Goal: Task Accomplishment & Management: Use online tool/utility

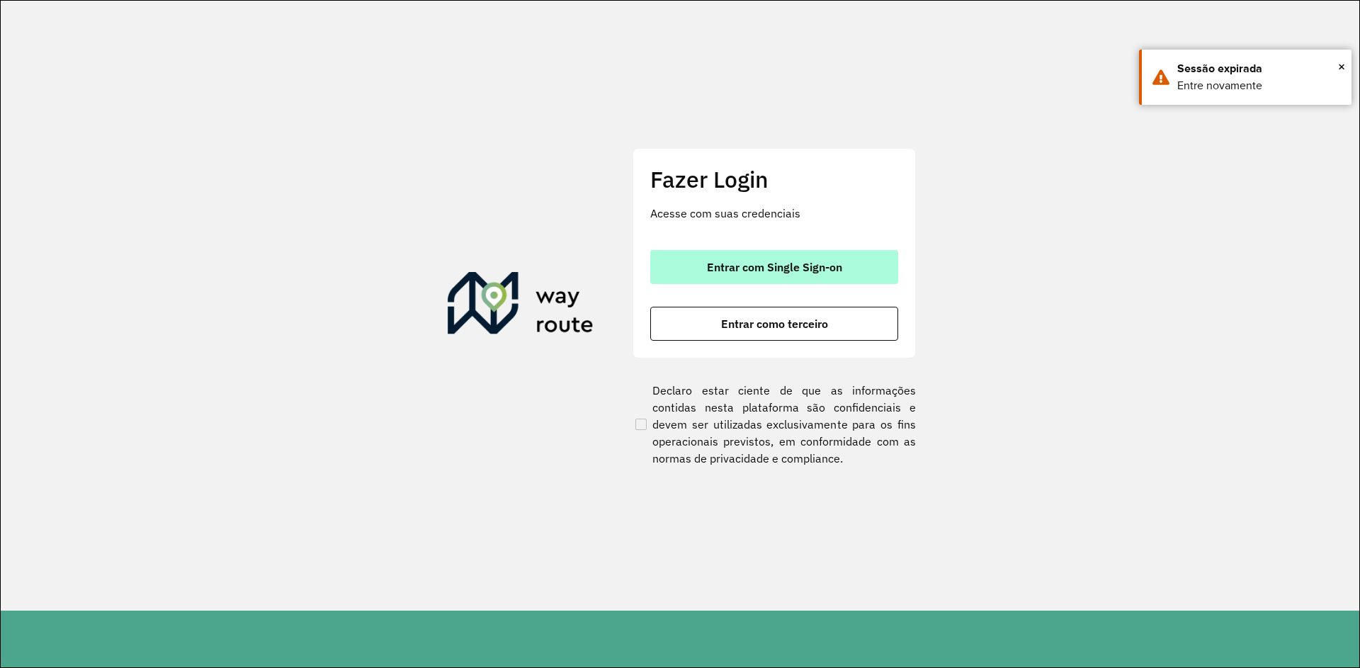
click at [766, 257] on button "Entrar com Single Sign-on" at bounding box center [774, 267] width 248 height 34
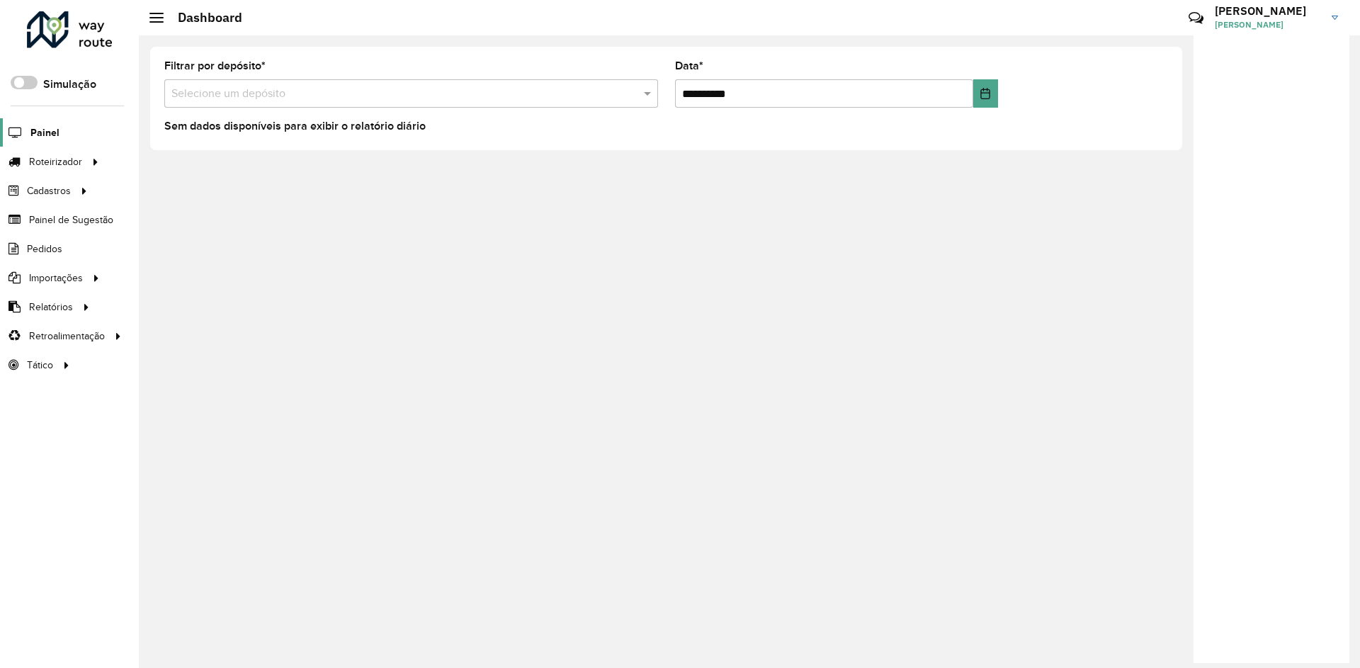
click at [51, 139] on span "Painel" at bounding box center [44, 132] width 29 height 15
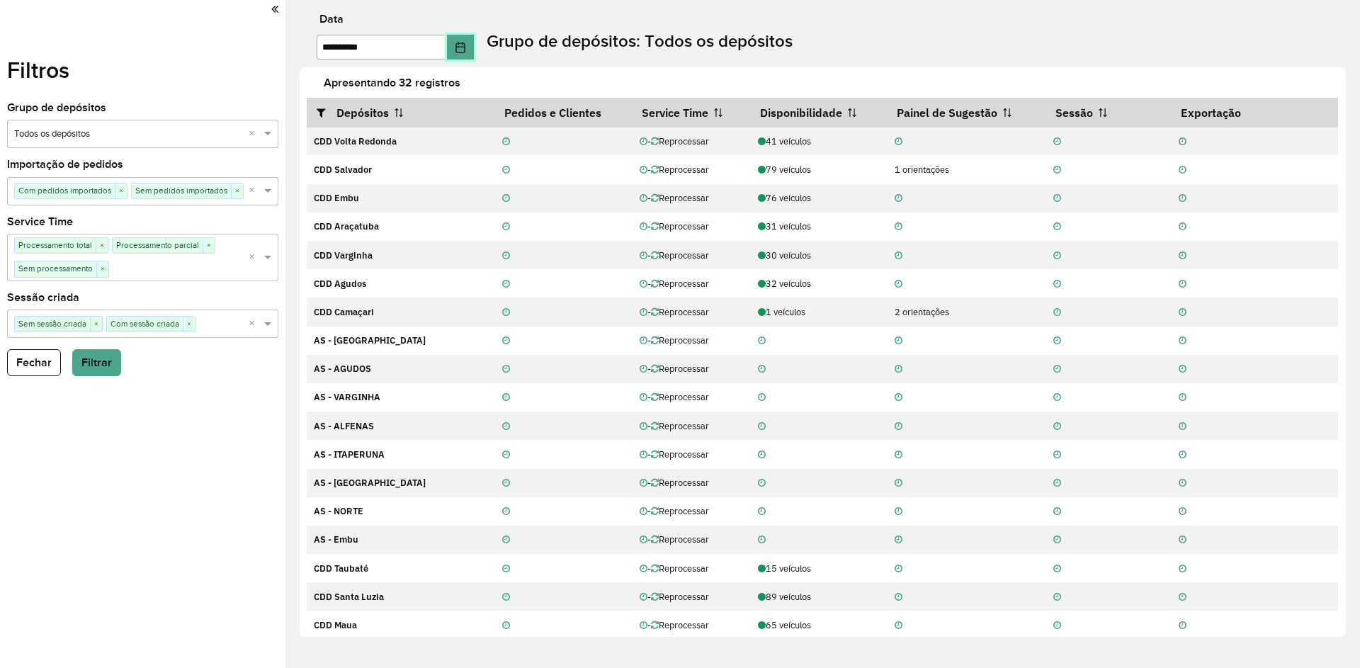
click at [466, 50] on icon "Choose Date" at bounding box center [460, 47] width 11 height 11
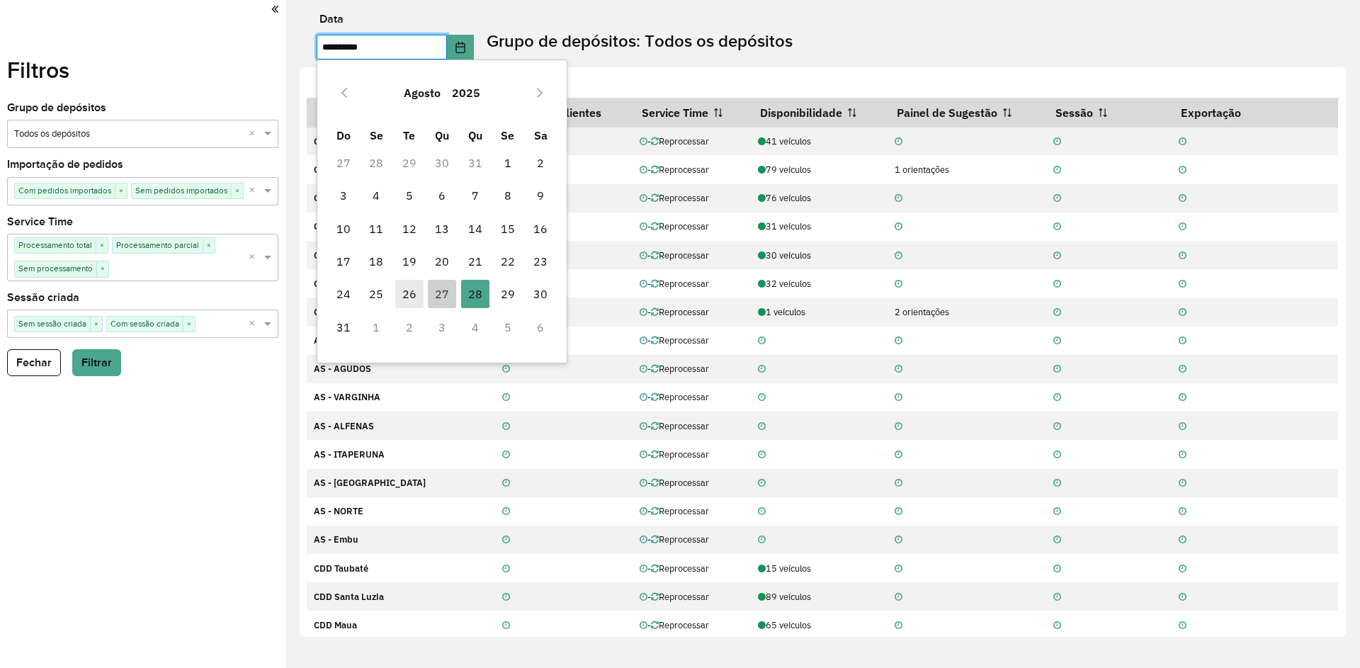
click at [414, 292] on span "26" at bounding box center [409, 294] width 28 height 28
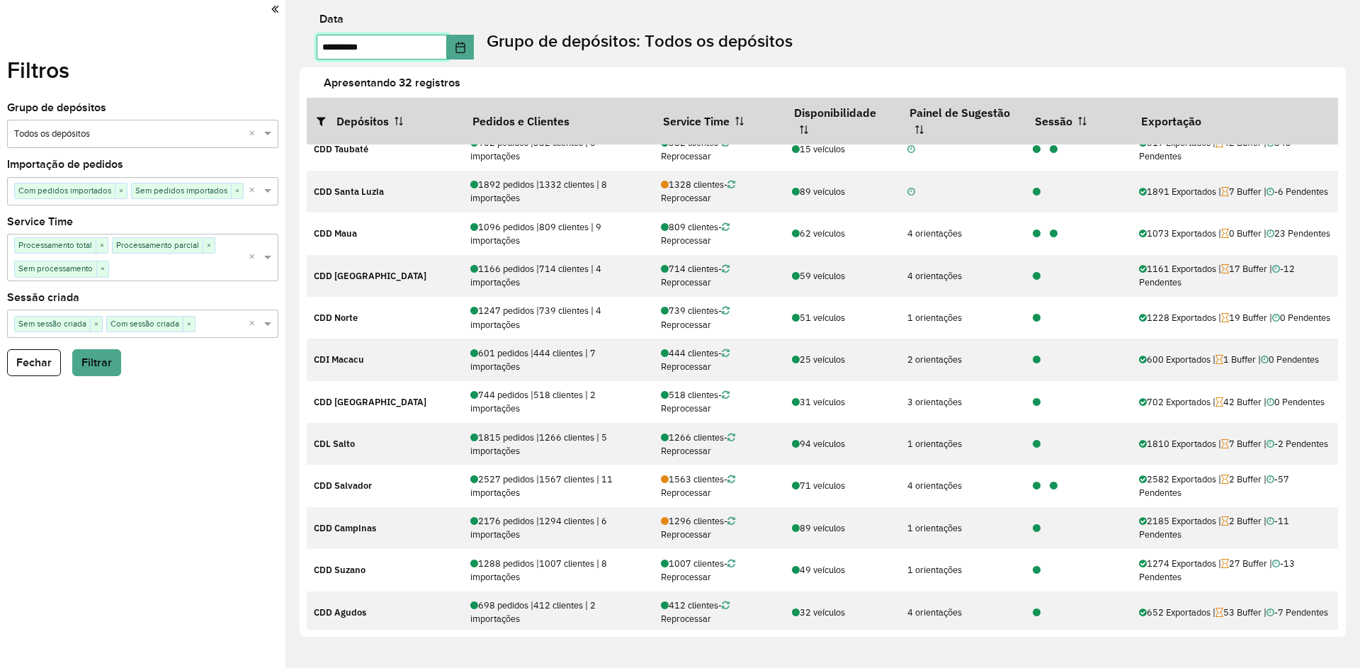
scroll to position [213, 0]
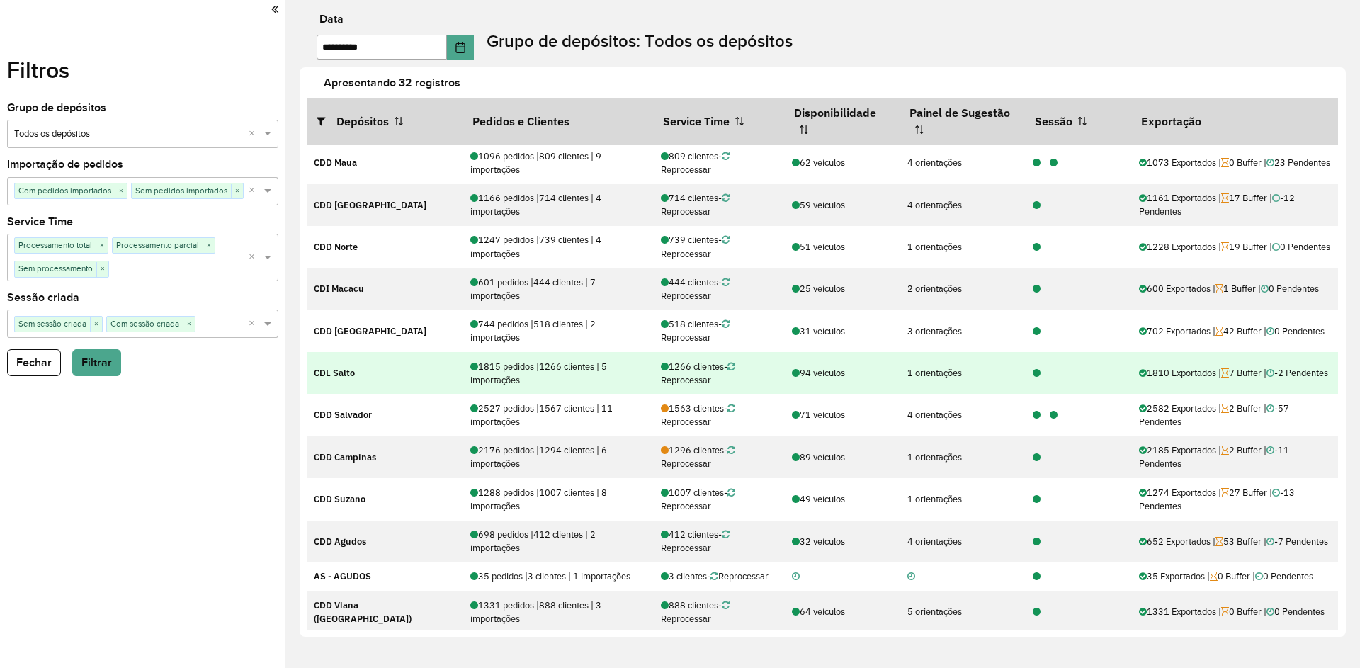
click at [1033, 377] on icon at bounding box center [1037, 373] width 8 height 9
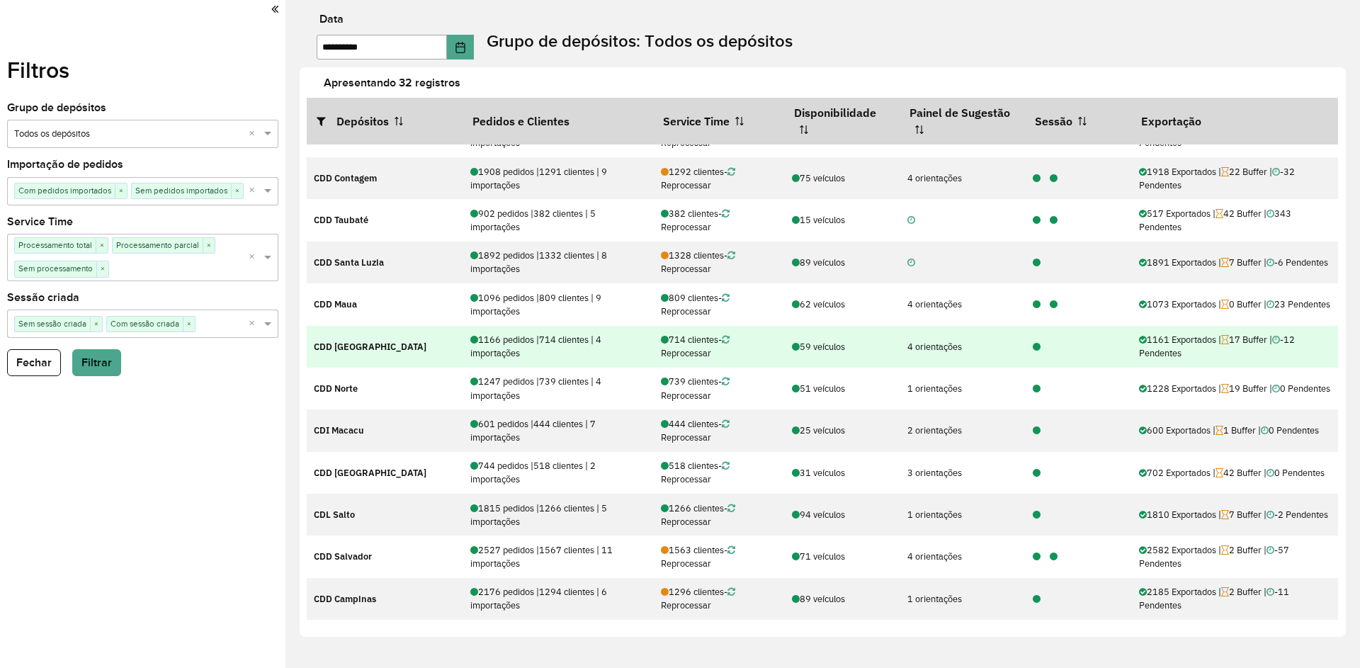
scroll to position [142, 0]
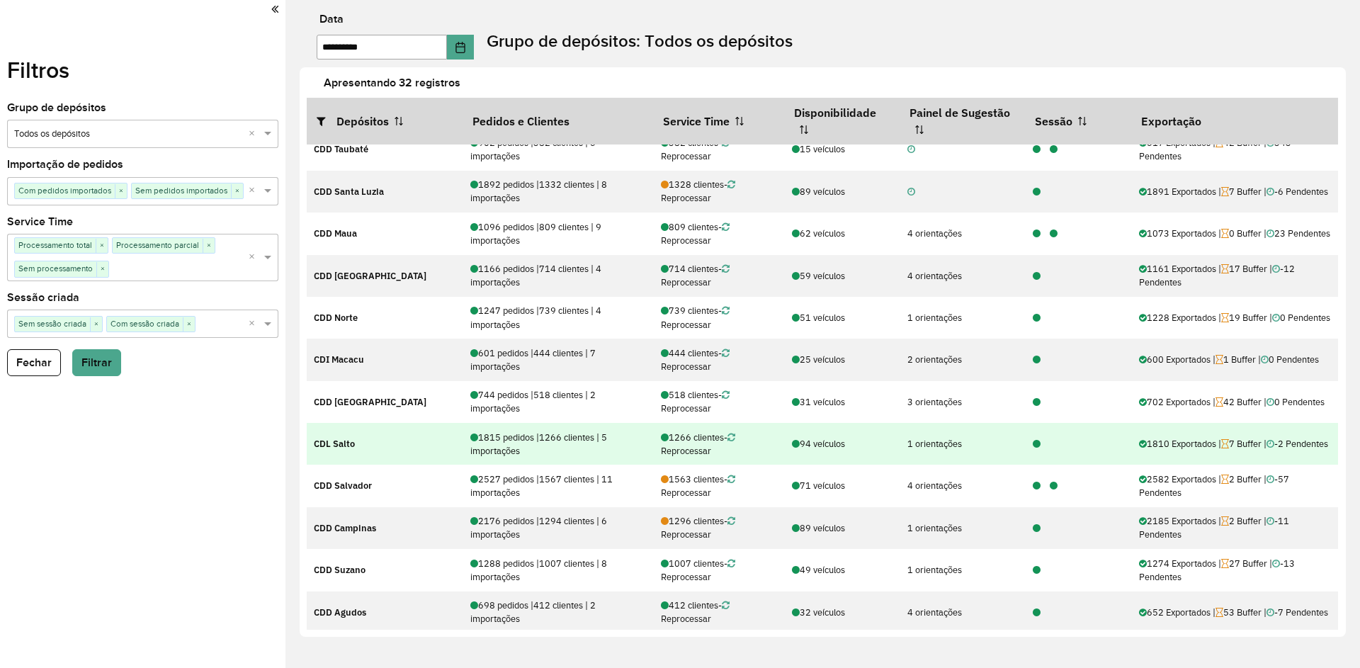
click at [1024, 445] on div at bounding box center [1032, 443] width 17 height 13
click at [1024, 446] on div at bounding box center [1032, 443] width 17 height 13
click at [1033, 445] on icon at bounding box center [1037, 444] width 8 height 9
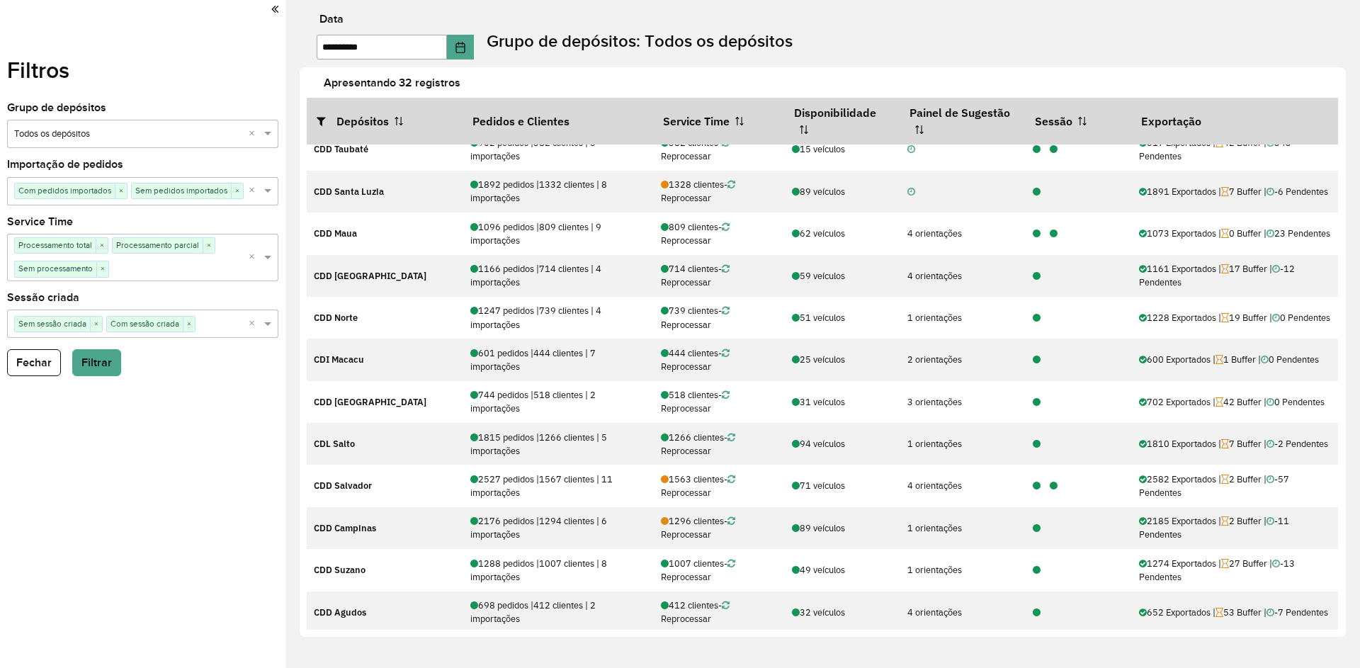
click at [488, 49] on div "**********" at bounding box center [830, 37] width 1060 height 46
click at [465, 47] on icon "Choose Date" at bounding box center [459, 47] width 9 height 11
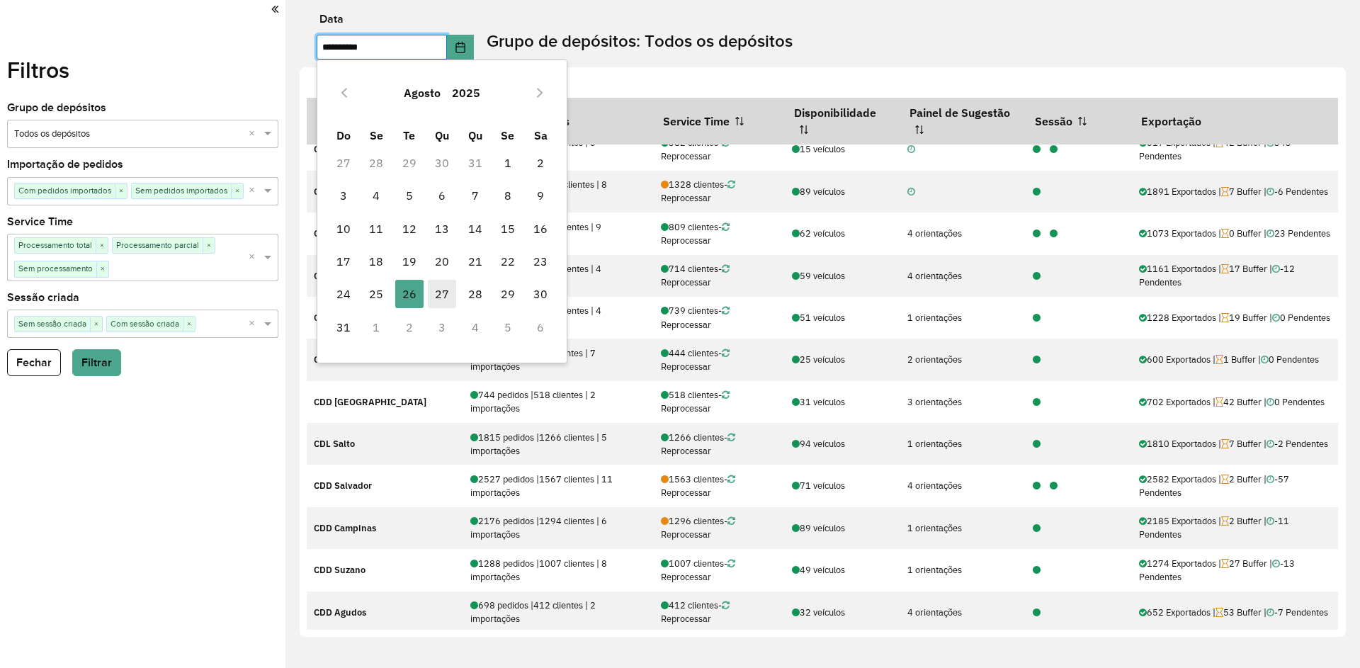
click at [452, 291] on span "27" at bounding box center [442, 294] width 28 height 28
type input "**********"
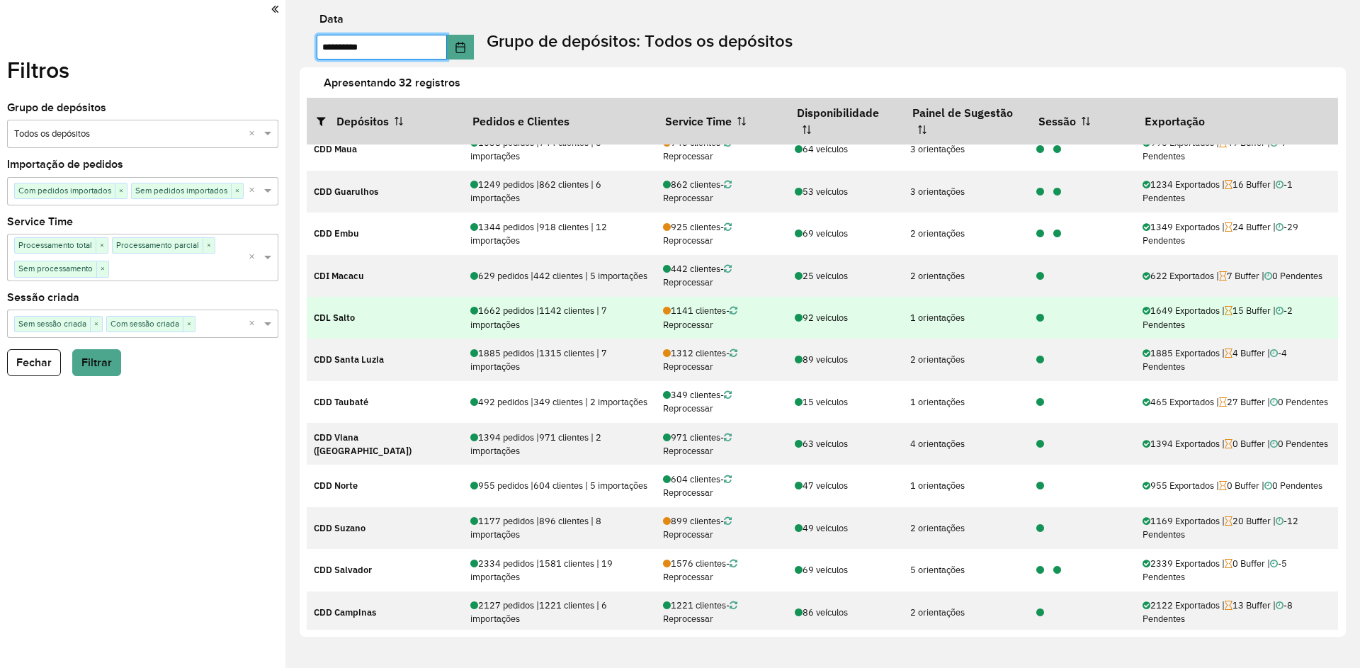
click at [1036, 317] on icon at bounding box center [1040, 318] width 8 height 9
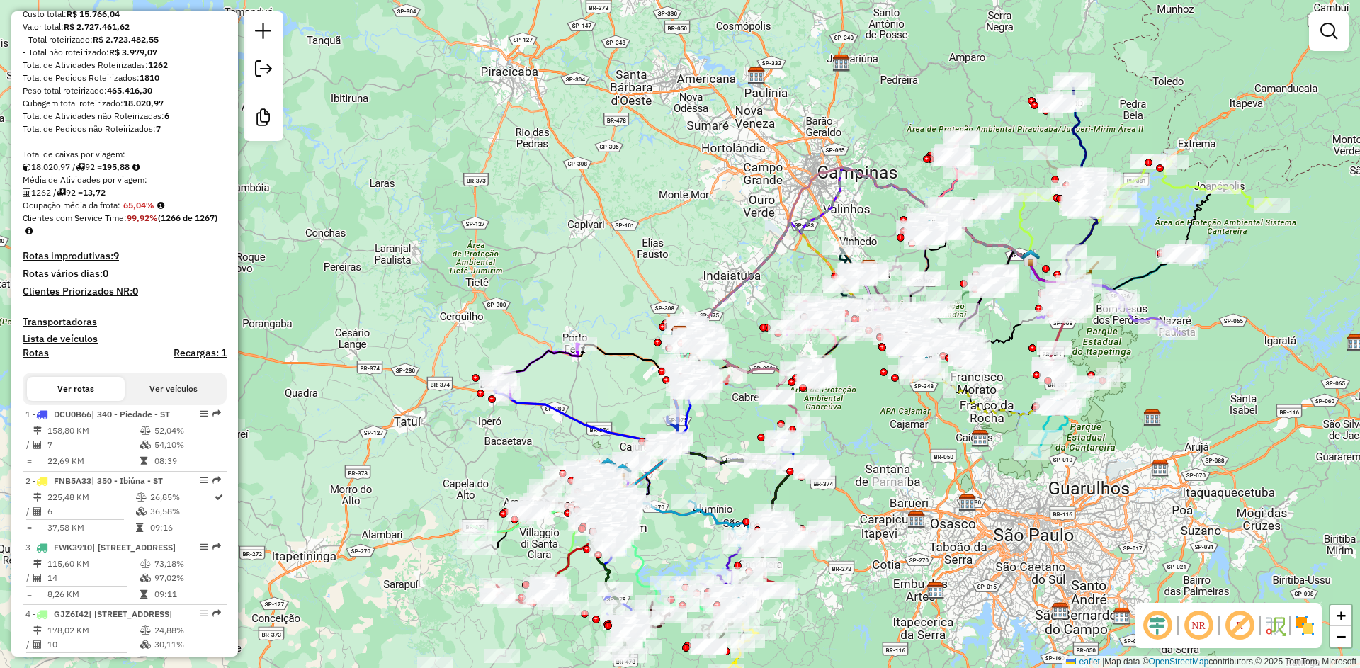
scroll to position [354, 0]
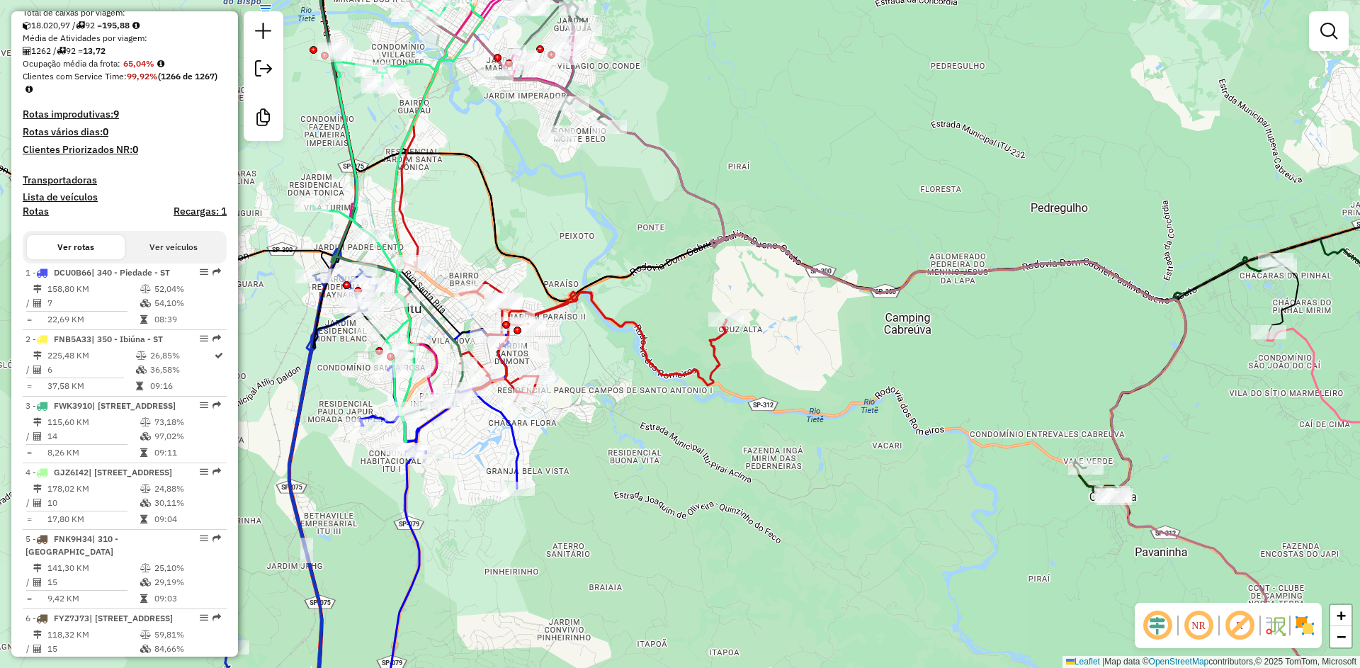
drag, startPoint x: 526, startPoint y: 351, endPoint x: 578, endPoint y: 367, distance: 54.7
click at [578, 367] on div "Janela de atendimento Grade de atendimento Capacidade Transportadoras Veículos …" at bounding box center [680, 334] width 1360 height 668
click at [1157, 629] on em at bounding box center [1157, 625] width 34 height 34
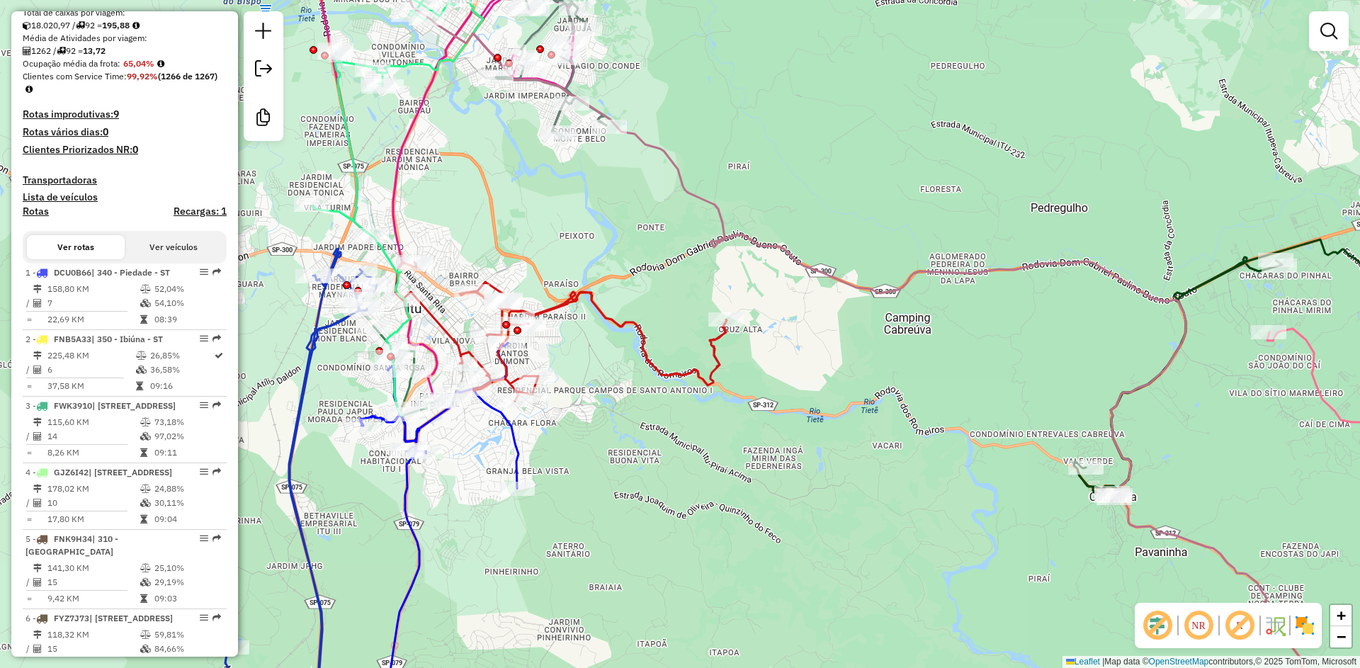
click at [1296, 624] on img at bounding box center [1304, 625] width 23 height 23
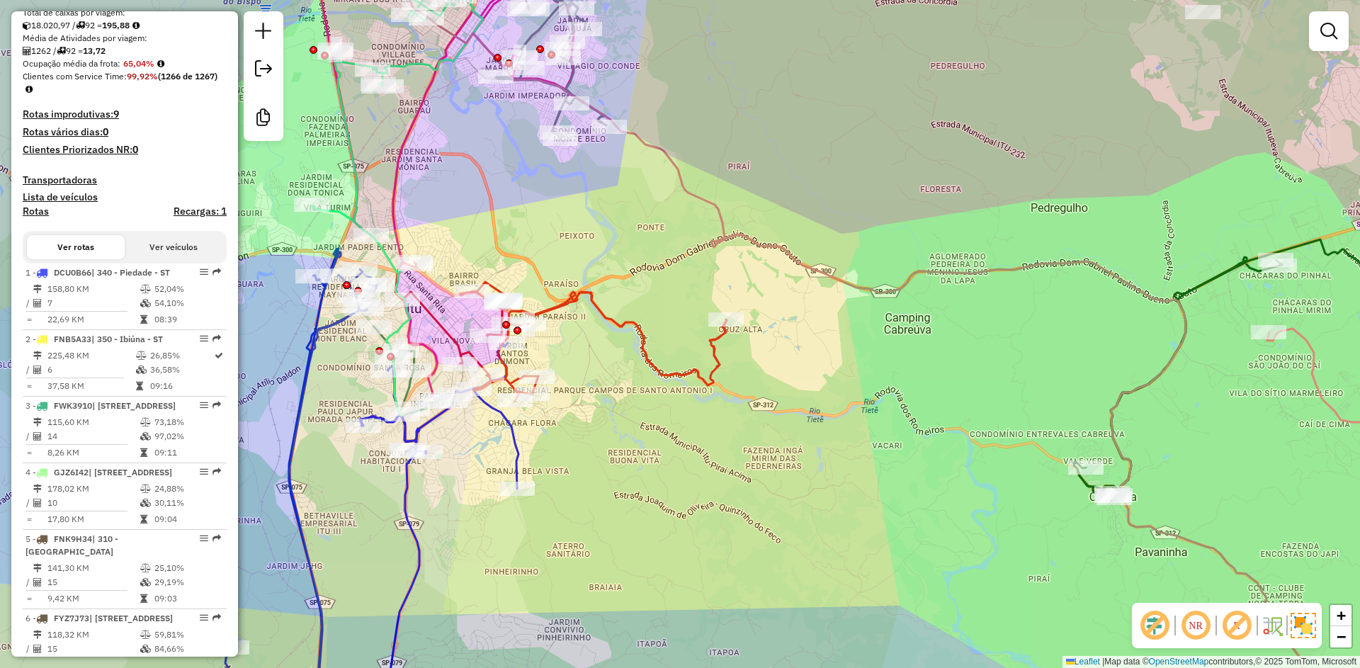
click at [1231, 627] on em at bounding box center [1237, 625] width 34 height 34
click at [557, 300] on icon at bounding box center [561, 331] width 332 height 139
select select "**********"
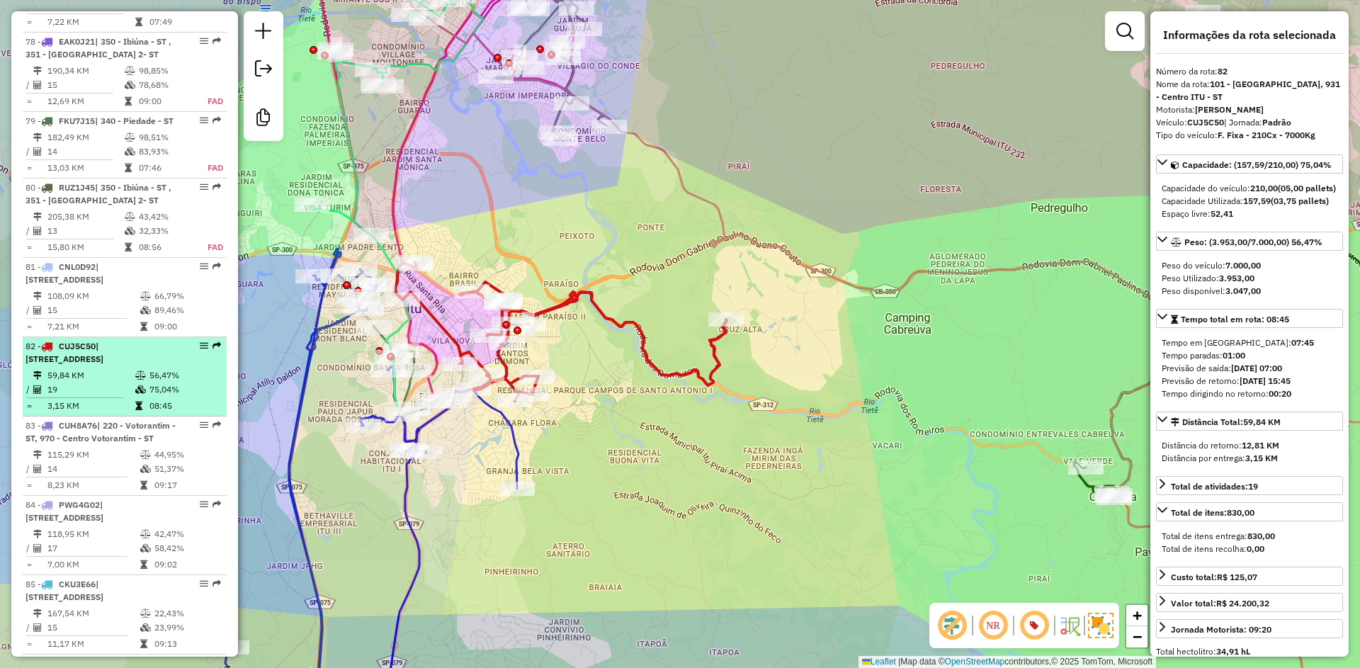
scroll to position [7390, 0]
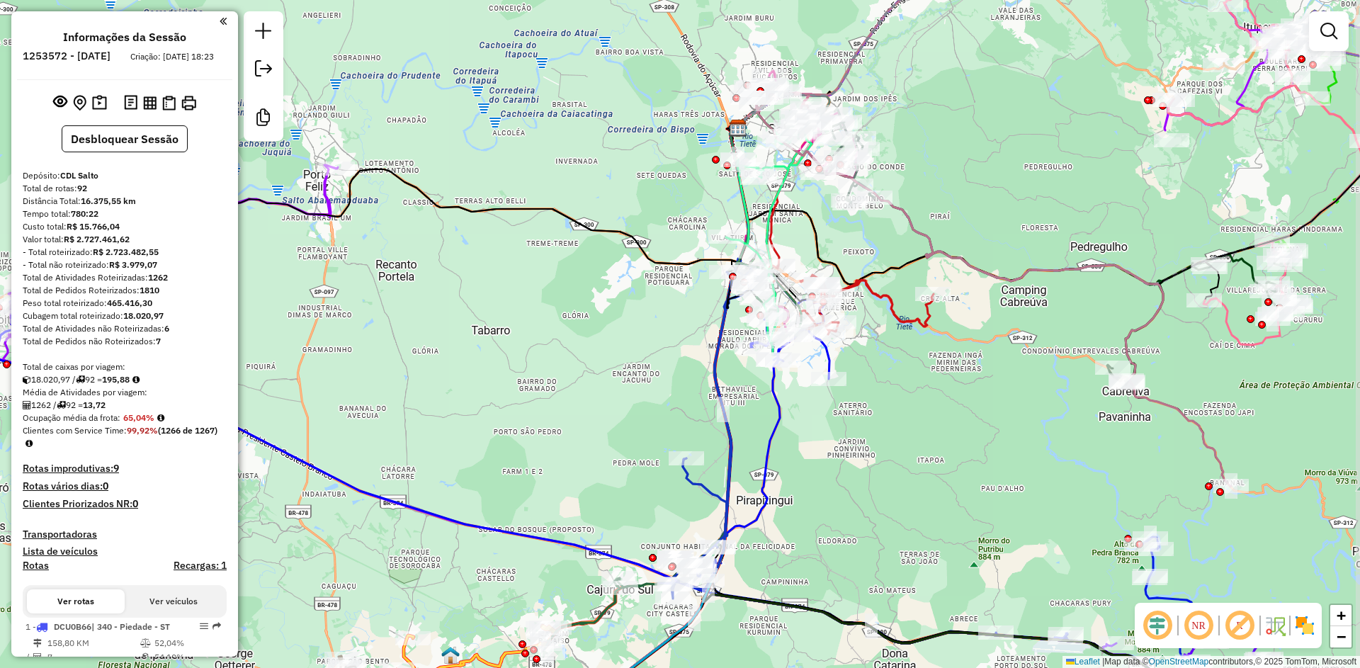
drag, startPoint x: 646, startPoint y: 404, endPoint x: 611, endPoint y: 409, distance: 35.1
click at [611, 409] on div "Janela de atendimento Grade de atendimento Capacidade Transportadoras Veículos …" at bounding box center [680, 334] width 1360 height 668
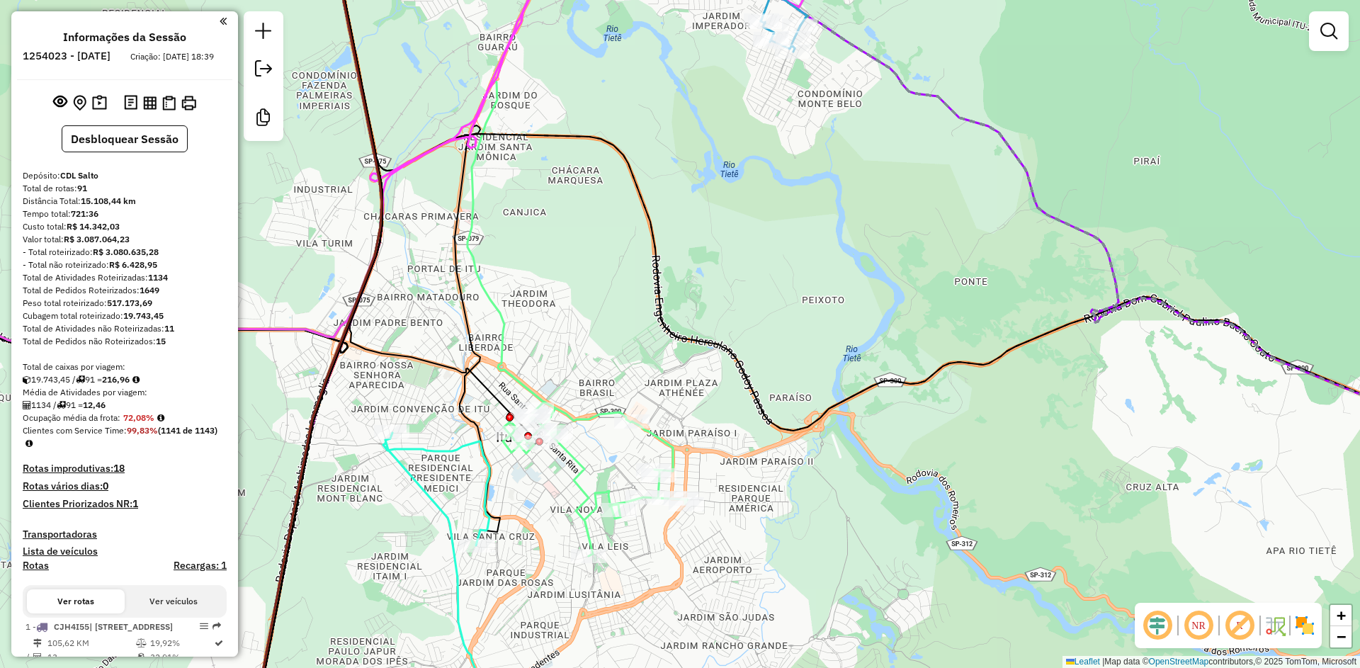
click at [500, 323] on icon at bounding box center [568, 244] width 238 height 623
select select "**********"
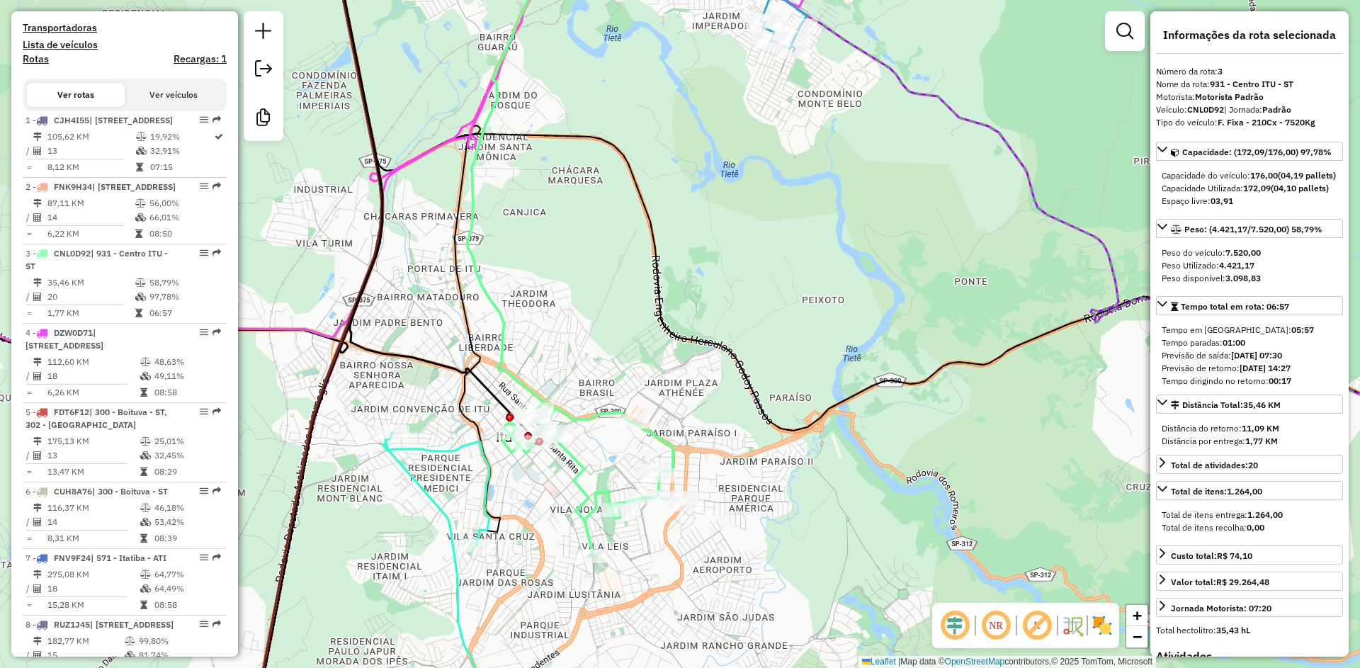
scroll to position [778, 0]
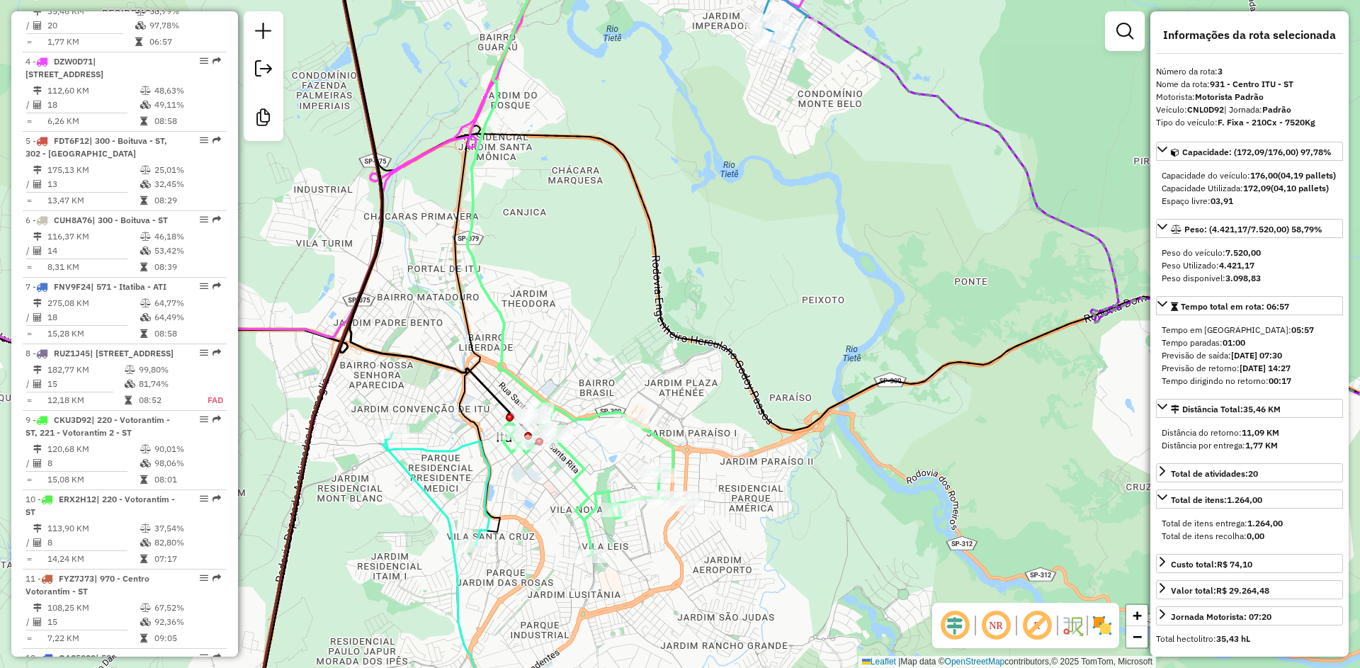
click at [504, 316] on icon at bounding box center [568, 244] width 238 height 623
